Goal: Task Accomplishment & Management: Manage account settings

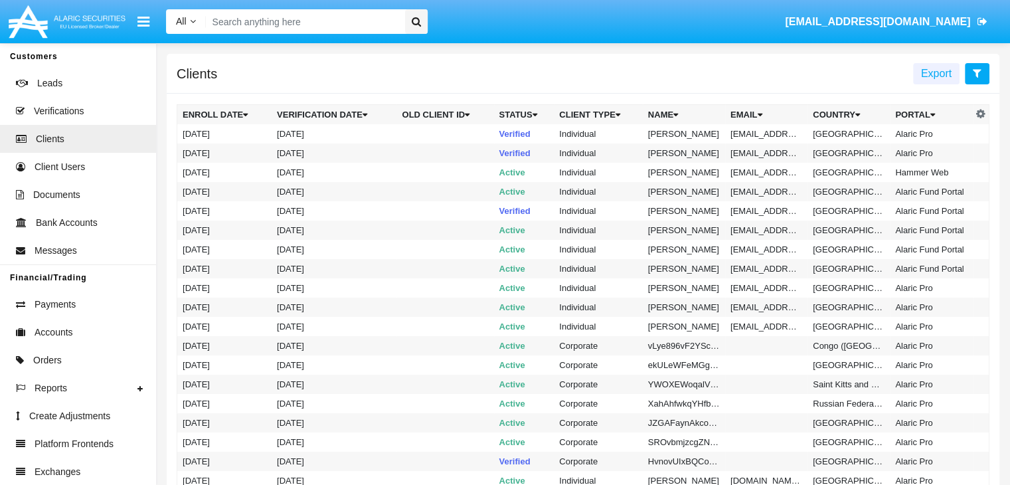
click at [976, 74] on icon at bounding box center [977, 73] width 9 height 11
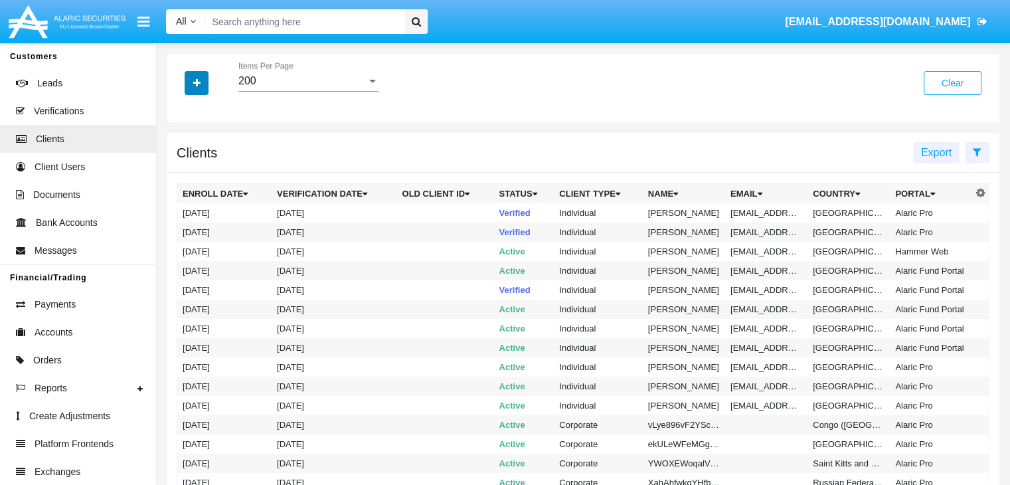
click at [196, 84] on icon "button" at bounding box center [196, 82] width 7 height 9
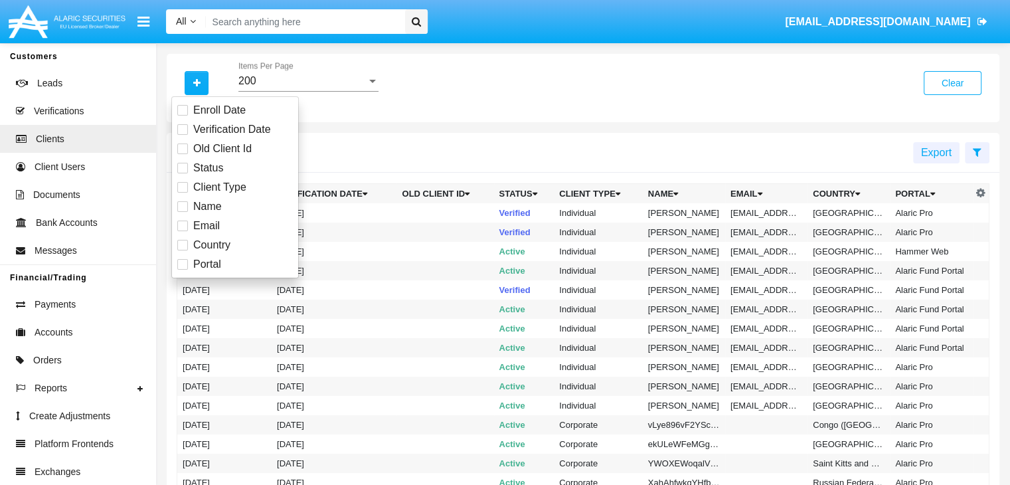
click at [205, 225] on span "Email" at bounding box center [206, 226] width 27 height 16
click at [183, 231] on input "Email" at bounding box center [182, 231] width 1 height 1
checkbox input "true"
click at [196, 84] on icon "button" at bounding box center [196, 82] width 7 height 9
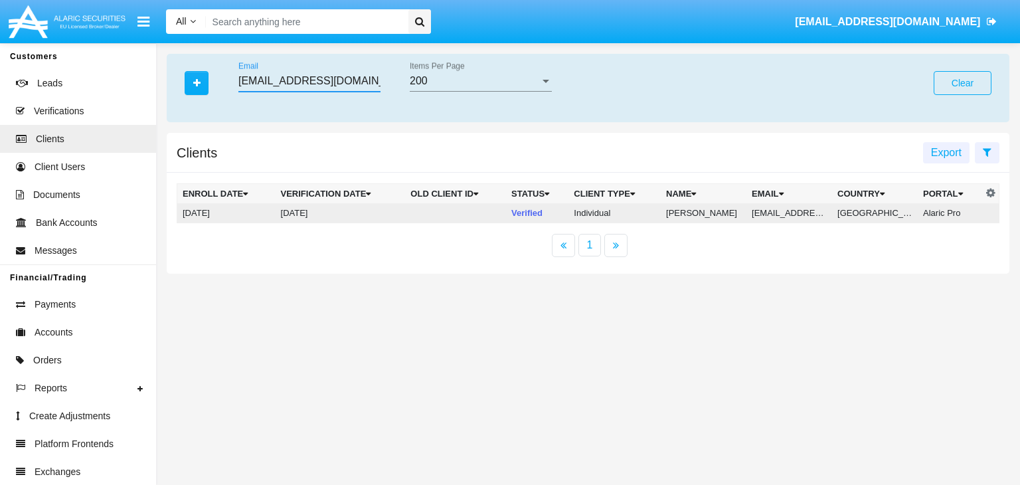
type input "8evy2fful2@p9ewgff.edu"
click at [793, 213] on td "8evy2fful2@p9ewgff.edu" at bounding box center [789, 213] width 86 height 20
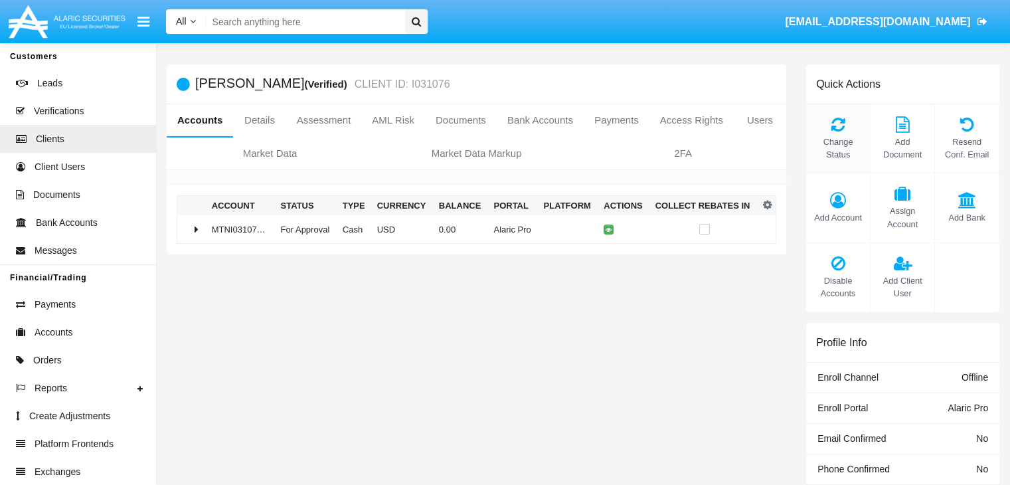
click at [837, 148] on span "Change Status" at bounding box center [838, 147] width 50 height 25
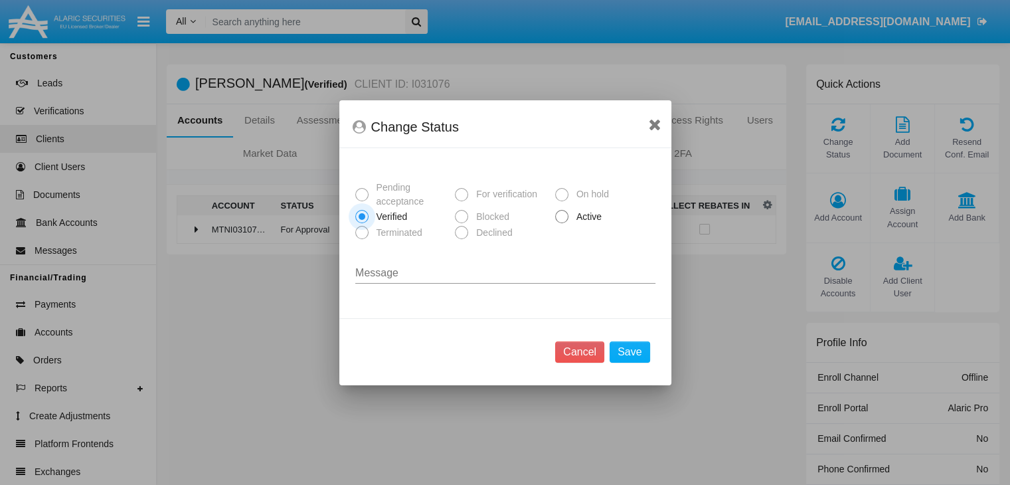
click at [586, 216] on span "Active" at bounding box center [586, 217] width 37 height 14
click at [562, 223] on input "Active" at bounding box center [561, 223] width 1 height 1
radio input "true"
click at [631, 351] on button "Save" at bounding box center [629, 351] width 40 height 21
